Goal: Transaction & Acquisition: Register for event/course

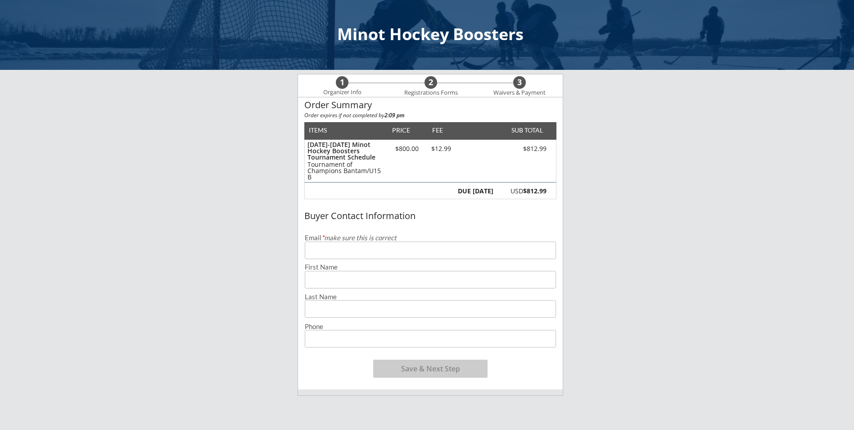
click at [318, 248] on input "email" at bounding box center [430, 250] width 251 height 18
type input "[EMAIL_ADDRESS][DOMAIN_NAME]"
type input "[PERSON_NAME]"
type input "[PHONE_NUMBER]"
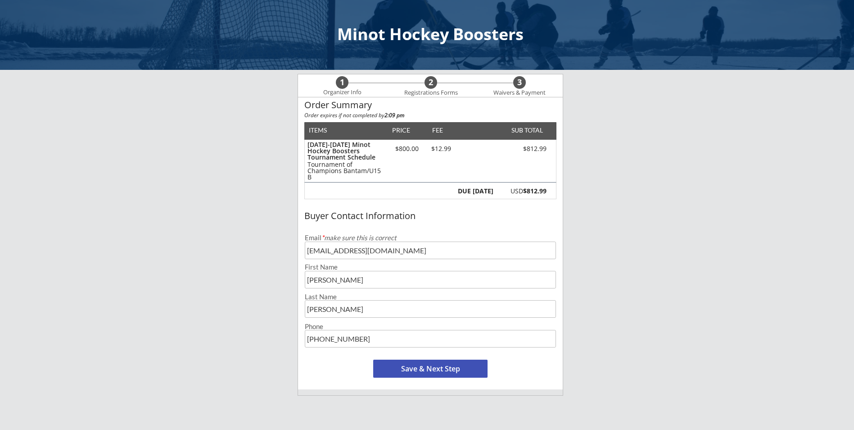
click at [418, 372] on button "Save & Next Step" at bounding box center [430, 368] width 114 height 18
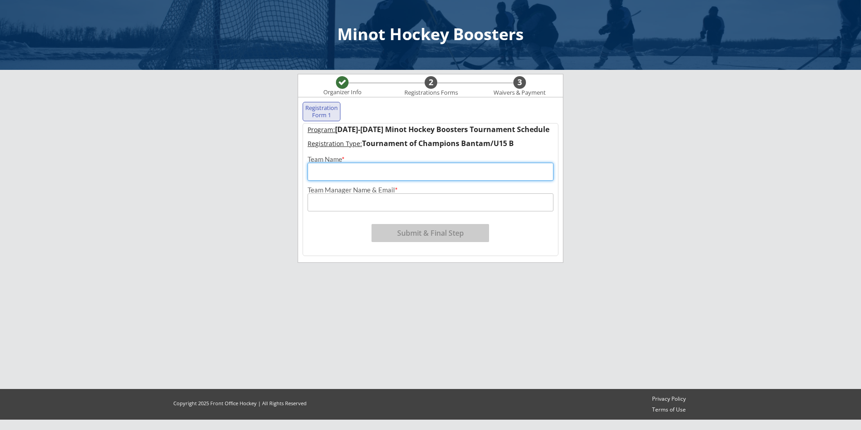
click at [322, 166] on input "input" at bounding box center [430, 172] width 246 height 18
type input "Avonlea U15 Thunder"
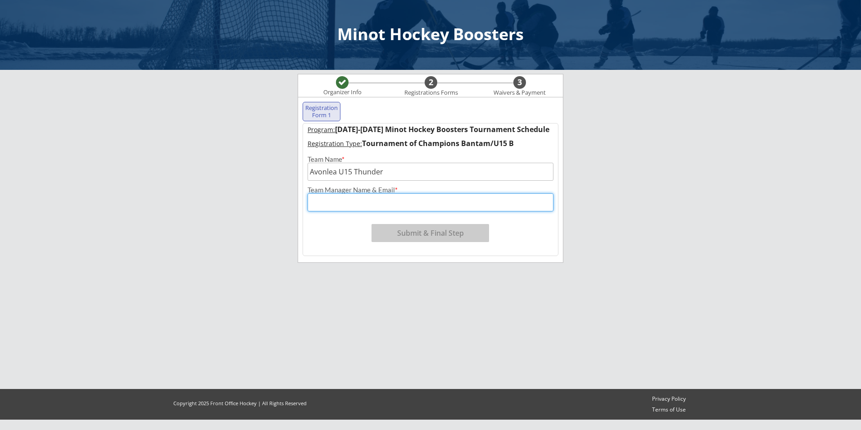
click at [329, 205] on input "input" at bounding box center [430, 202] width 246 height 18
type input "[EMAIL_ADDRESS][DOMAIN_NAME]"
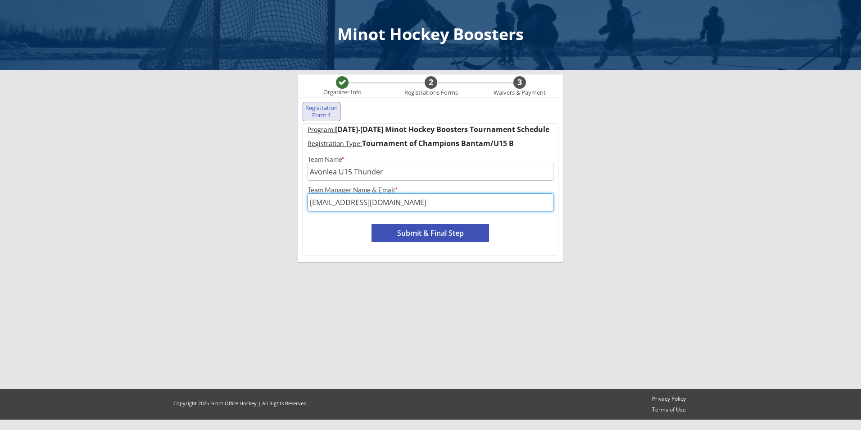
click at [413, 232] on button "Submit & Final Step" at bounding box center [430, 233] width 118 height 18
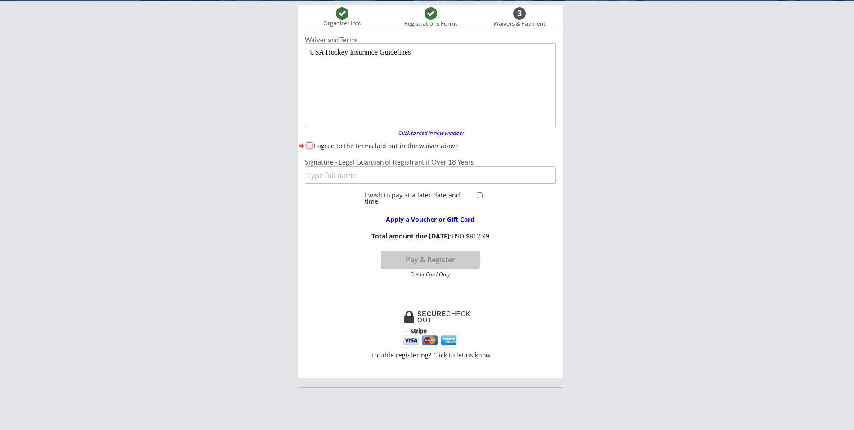
scroll to position [74, 0]
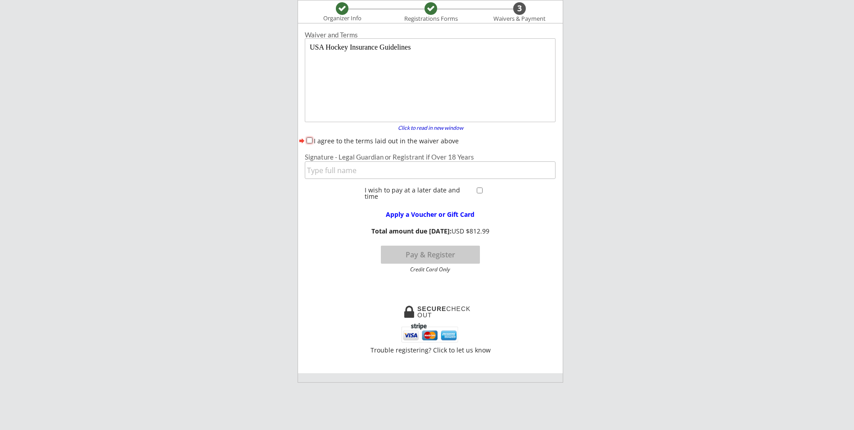
click at [311, 142] on input "I agree to the terms laid out in the waiver above" at bounding box center [310, 140] width 6 height 6
checkbox input "true"
click at [325, 172] on input "input" at bounding box center [430, 170] width 251 height 18
type input "[PERSON_NAME]"
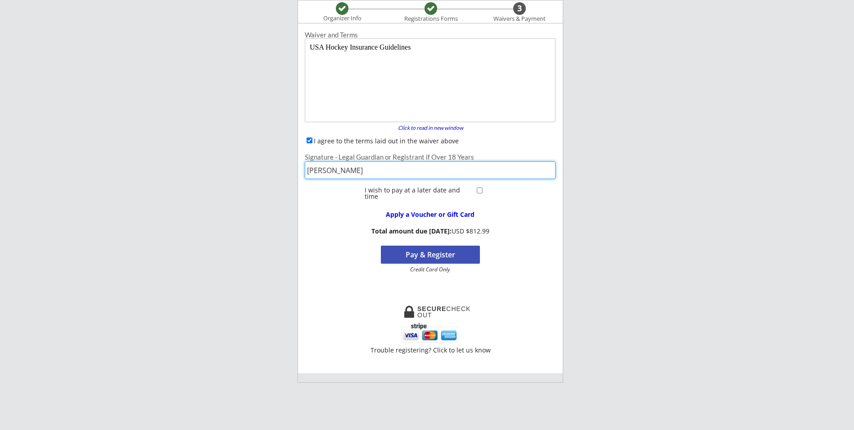
click at [439, 254] on button "Pay & Register" at bounding box center [430, 254] width 99 height 18
